Goal: Transaction & Acquisition: Download file/media

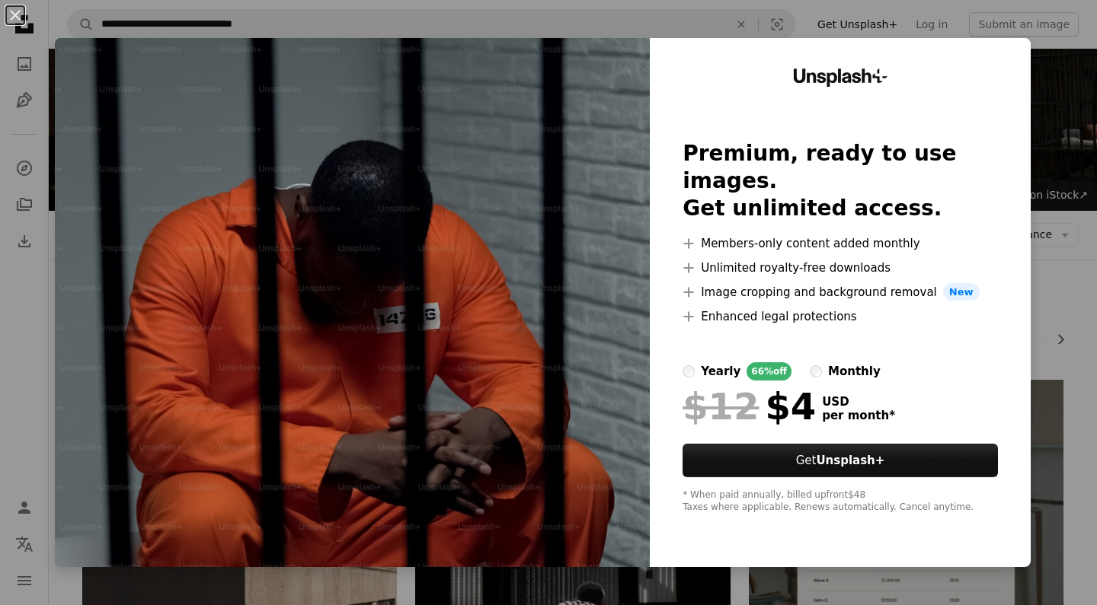
scroll to position [1179, 0]
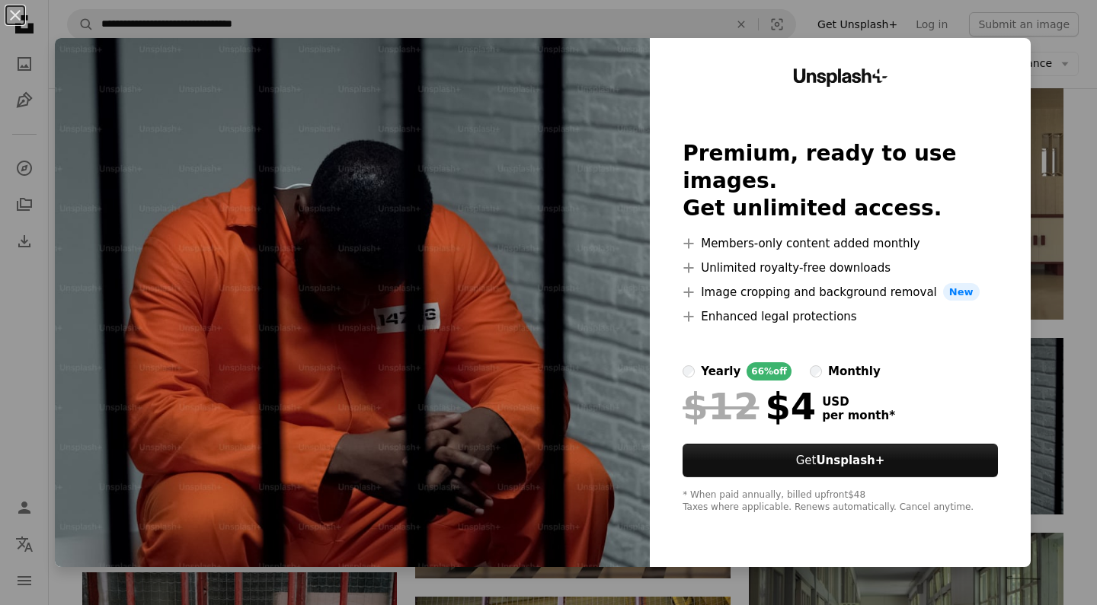
click at [548, 320] on img at bounding box center [352, 302] width 595 height 529
click at [557, 429] on img at bounding box center [352, 302] width 595 height 529
click at [18, 10] on button "An X shape" at bounding box center [15, 15] width 18 height 18
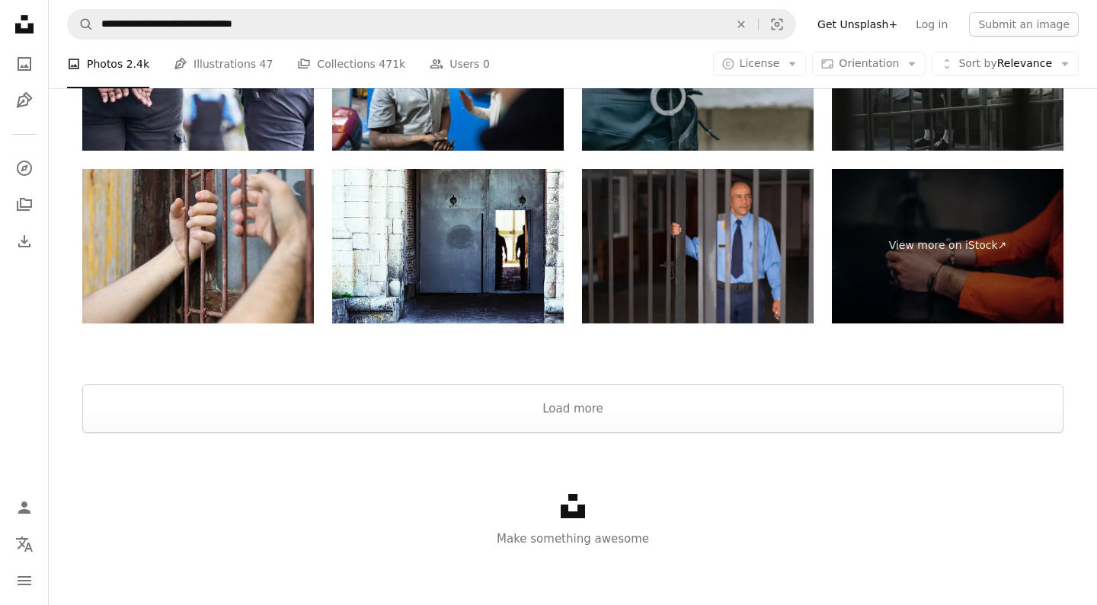
scroll to position [2754, 0]
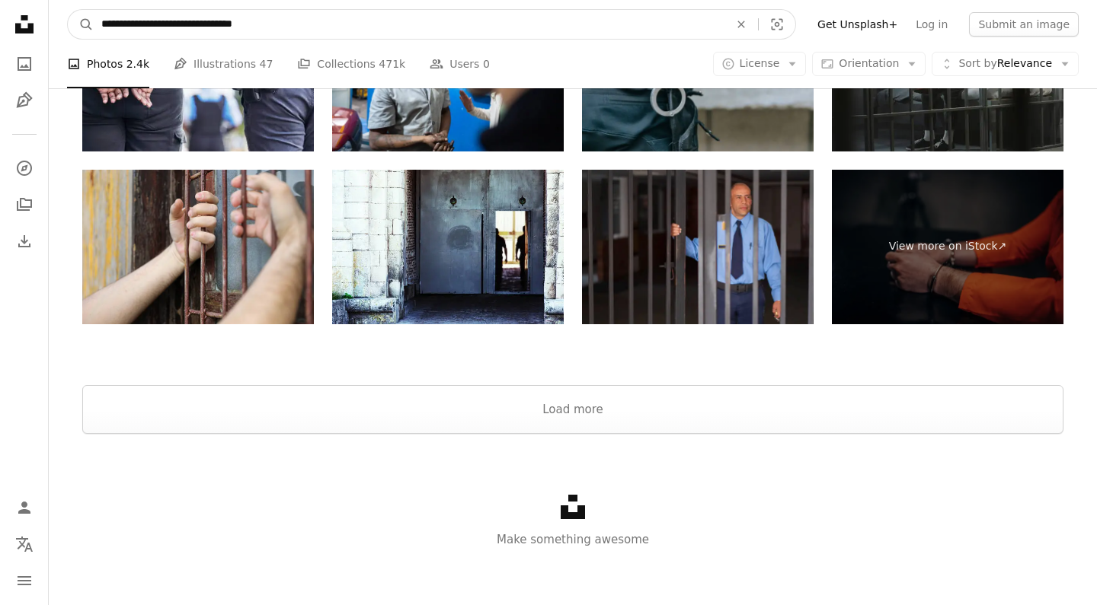
drag, startPoint x: 326, startPoint y: 24, endPoint x: 138, endPoint y: 27, distance: 188.1
click at [138, 27] on input "**********" at bounding box center [409, 24] width 631 height 29
type input "**********"
click at [81, 24] on button "A magnifying glass" at bounding box center [81, 24] width 26 height 29
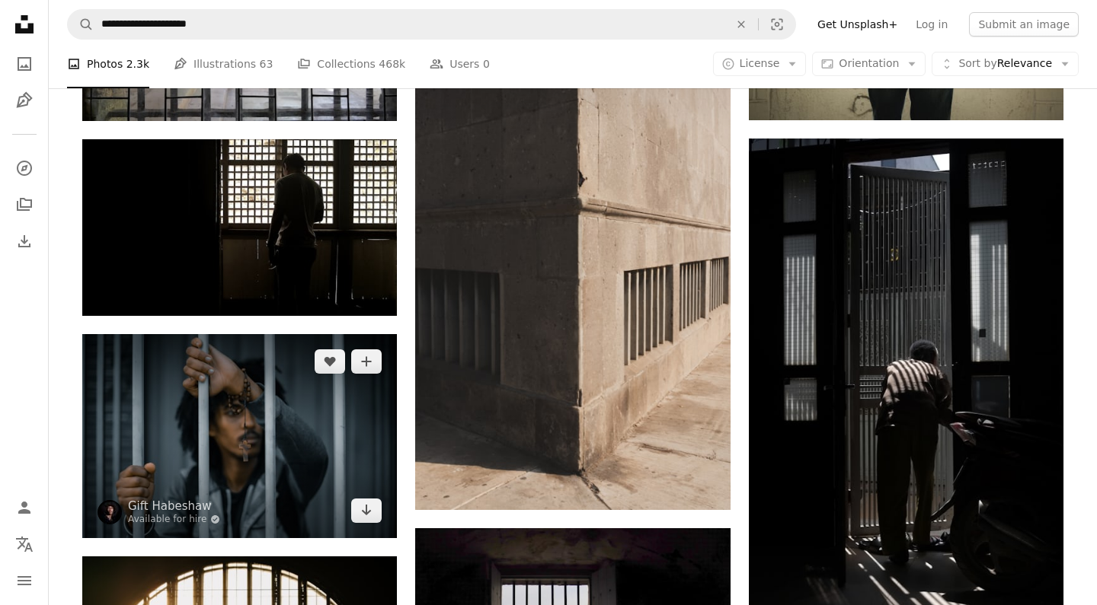
scroll to position [1158, 0]
click at [362, 506] on icon "Arrow pointing down" at bounding box center [366, 510] width 12 height 18
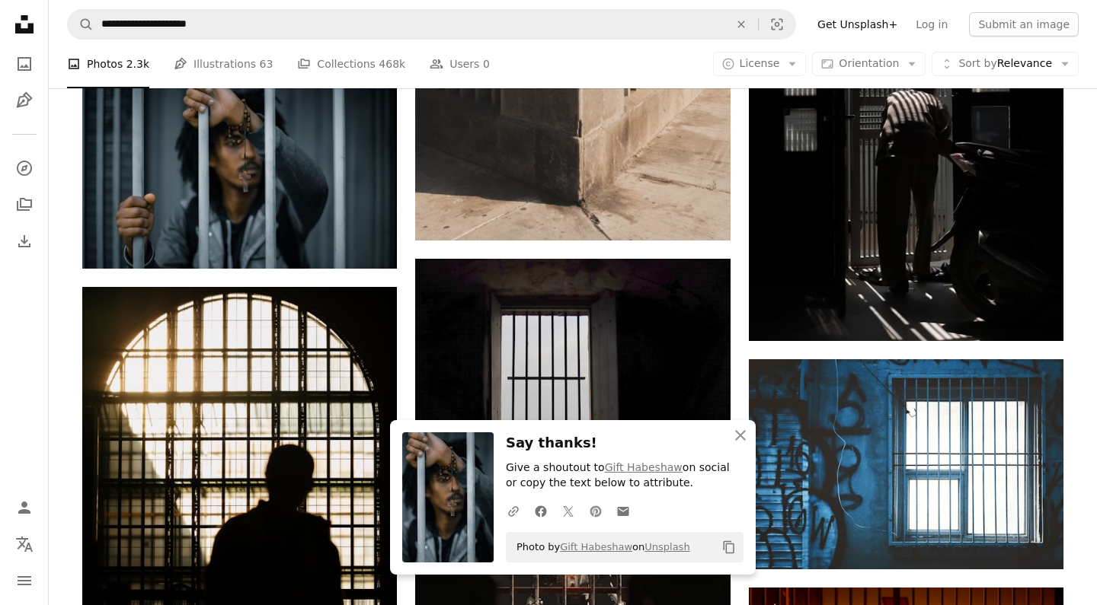
scroll to position [1586, 0]
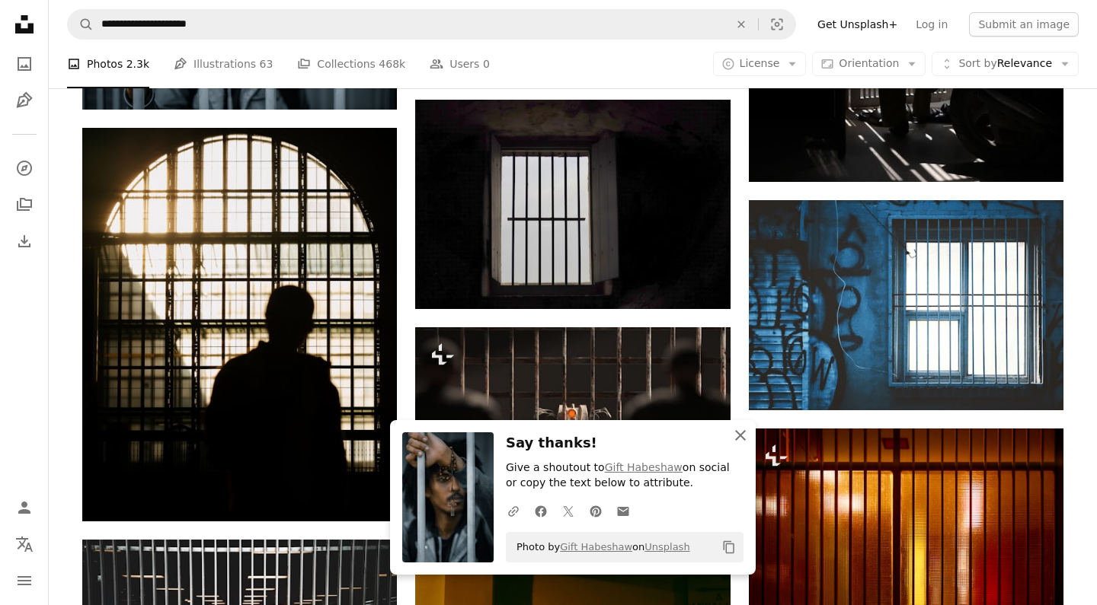
click at [739, 436] on icon "button" at bounding box center [740, 435] width 11 height 11
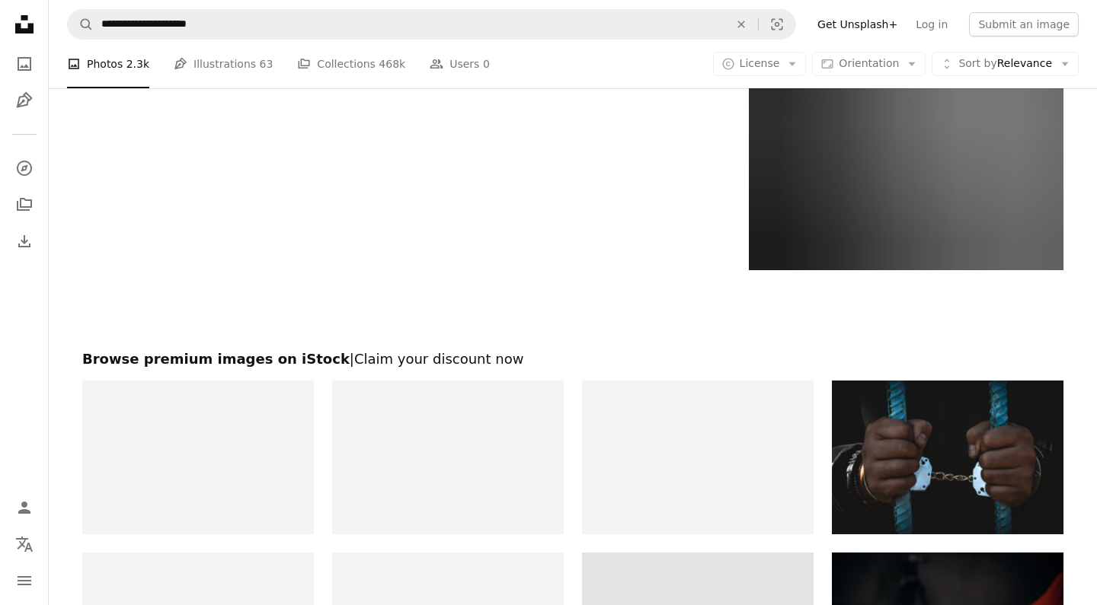
scroll to position [2661, 0]
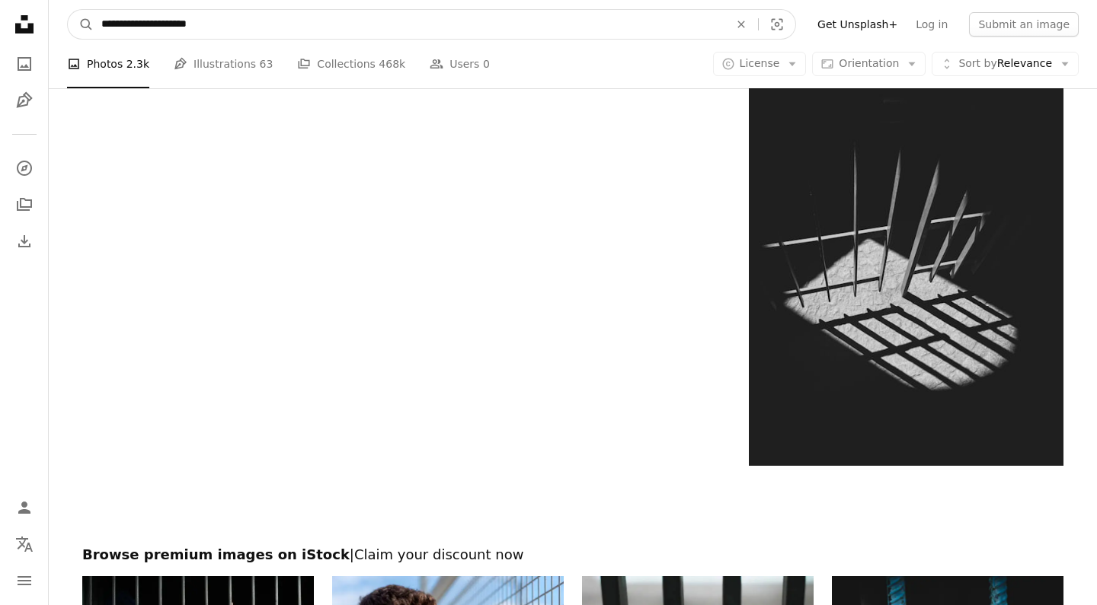
click at [360, 22] on input "**********" at bounding box center [409, 24] width 631 height 29
type input "*"
type input "**********"
click at [81, 24] on button "A magnifying glass" at bounding box center [81, 24] width 26 height 29
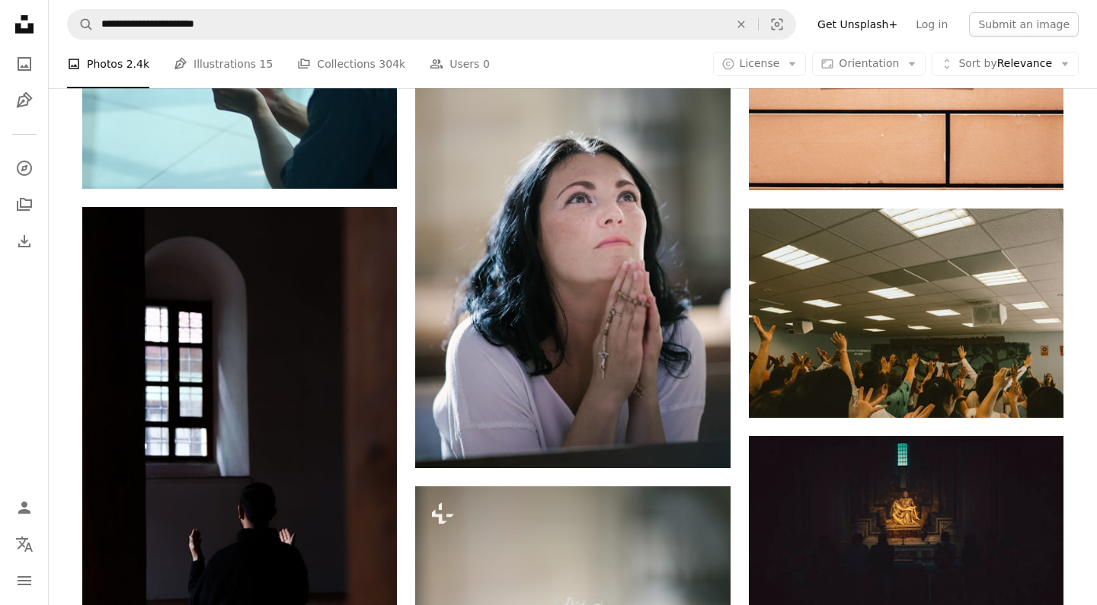
scroll to position [1181, 0]
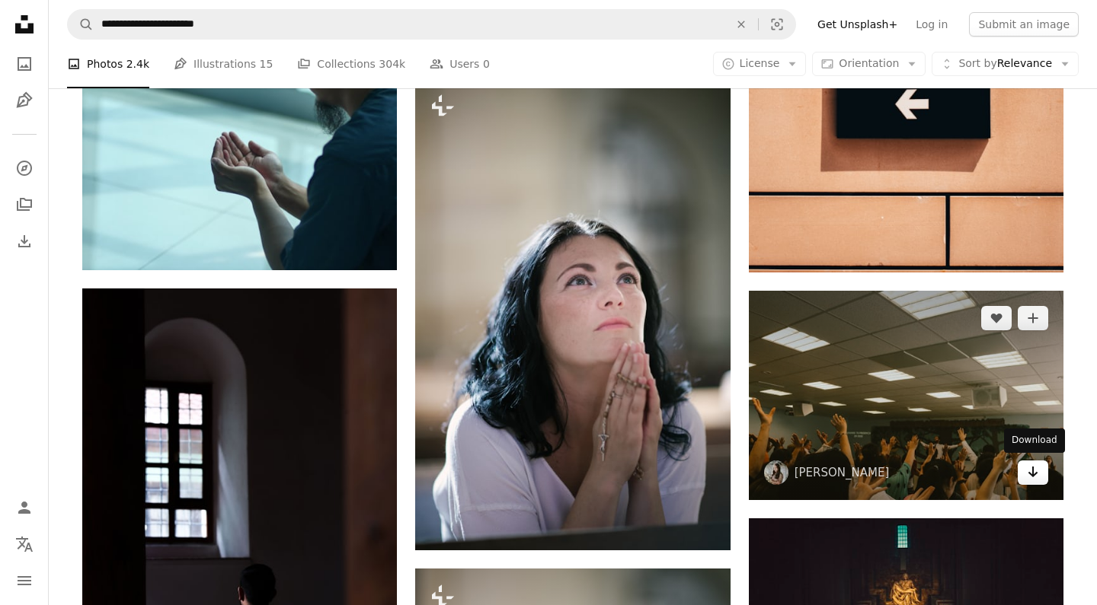
click at [1032, 468] on icon "Download" at bounding box center [1033, 472] width 10 height 11
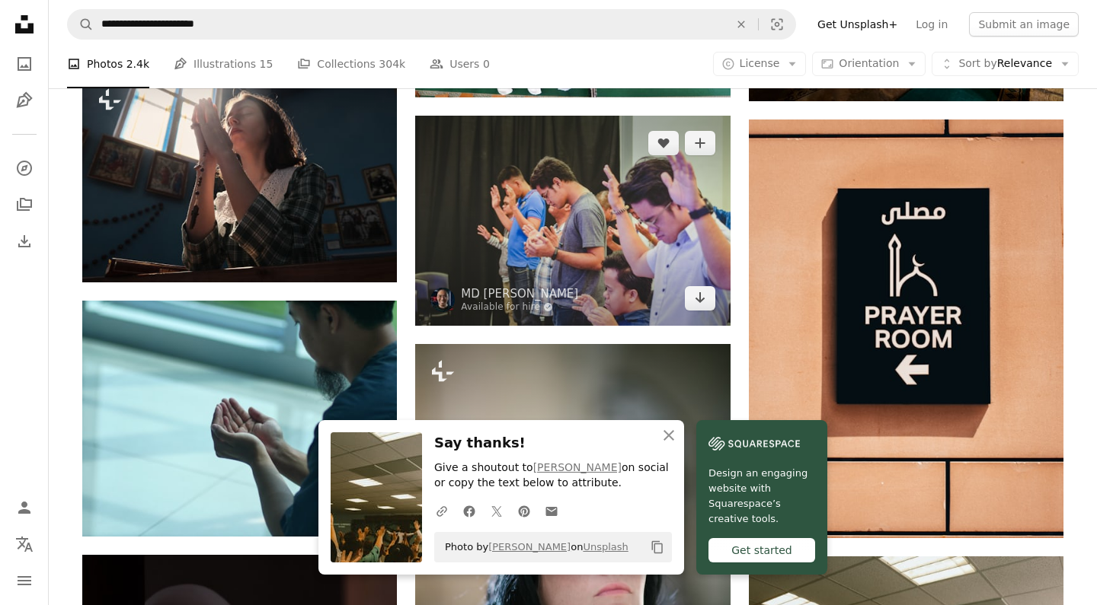
scroll to position [522, 0]
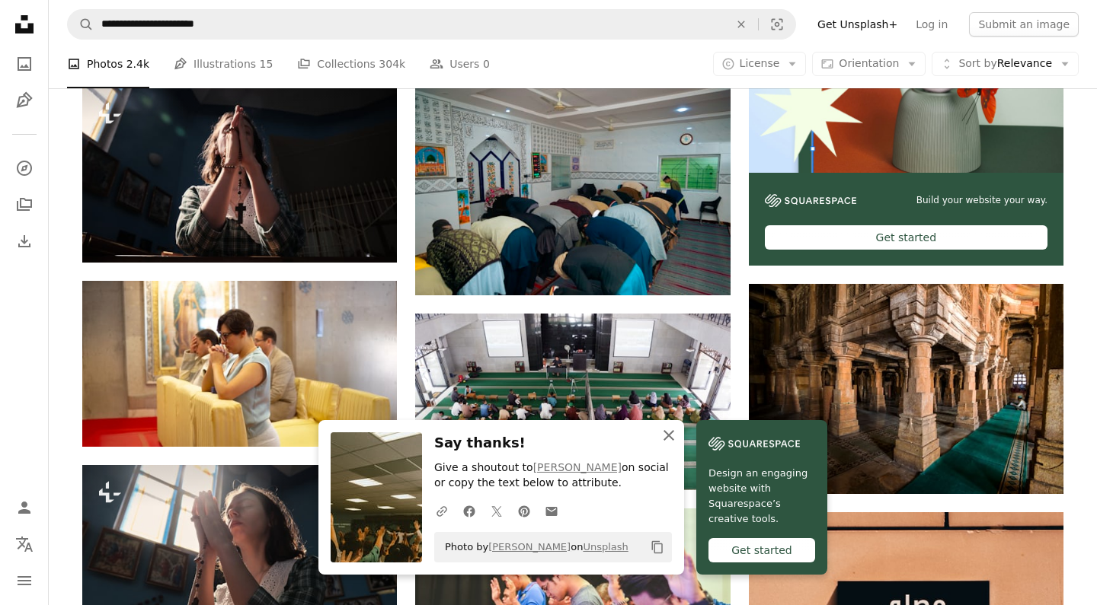
click at [669, 438] on icon "button" at bounding box center [668, 435] width 11 height 11
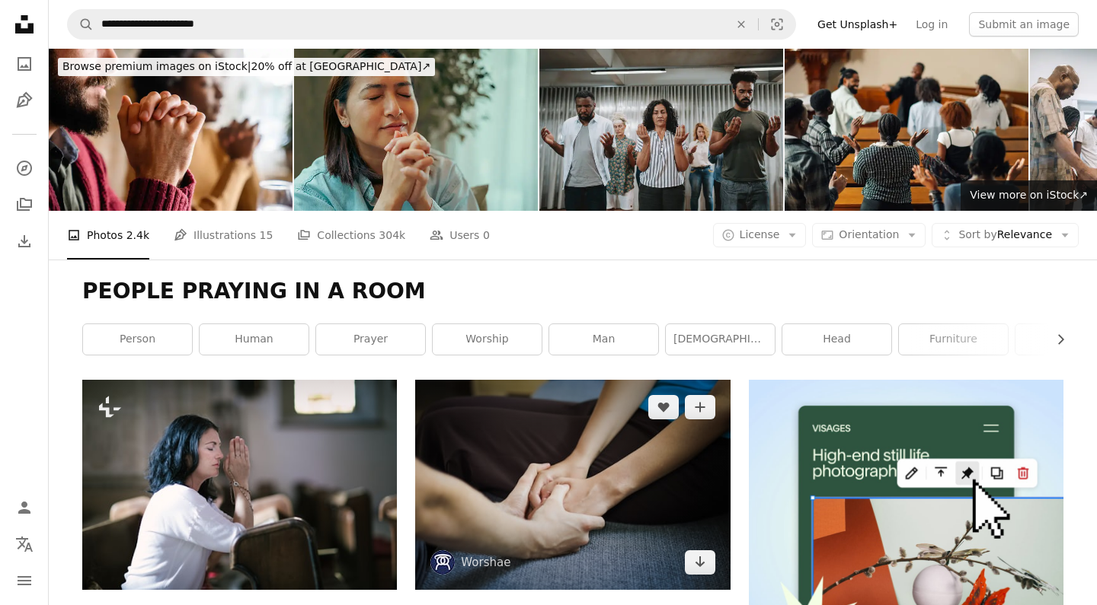
scroll to position [0, 0]
